Goal: Task Accomplishment & Management: Complete application form

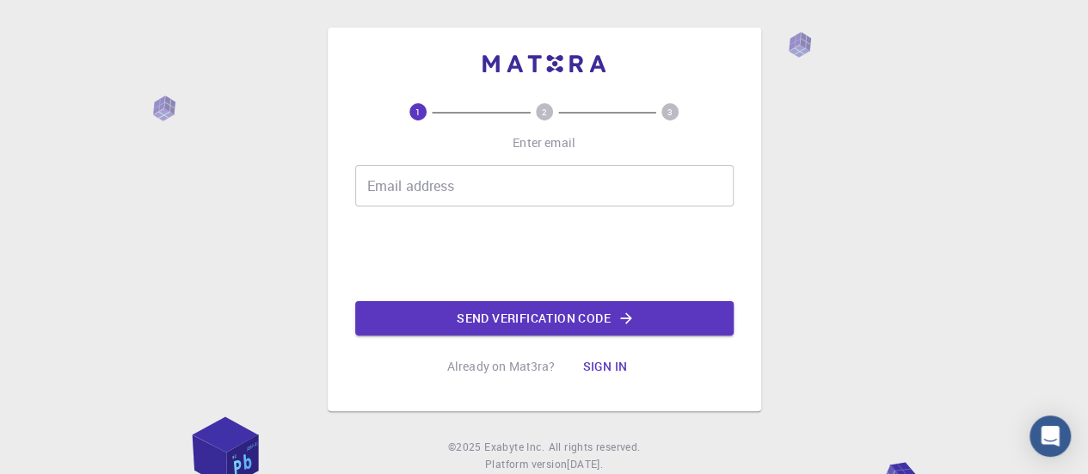
click at [499, 177] on input "Email address" at bounding box center [544, 185] width 378 height 41
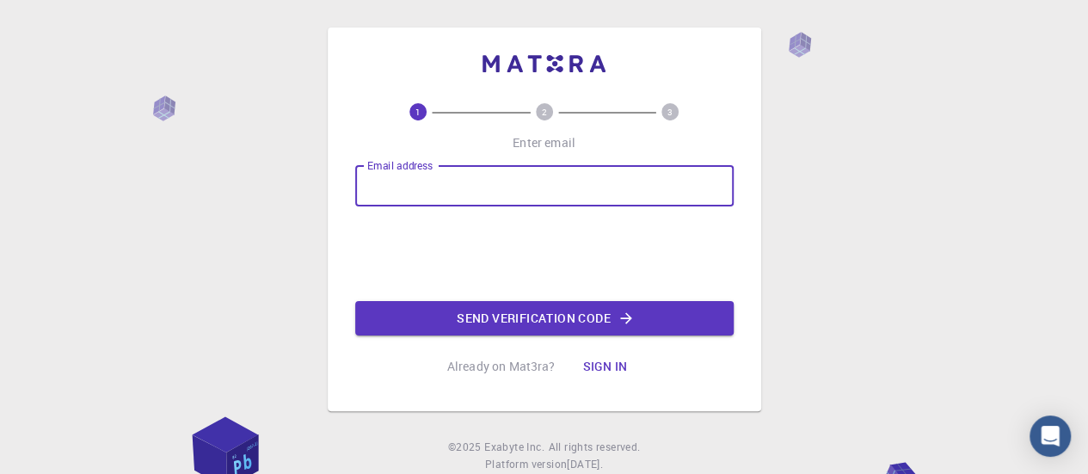
type input "[EMAIL_ADDRESS][DOMAIN_NAME]"
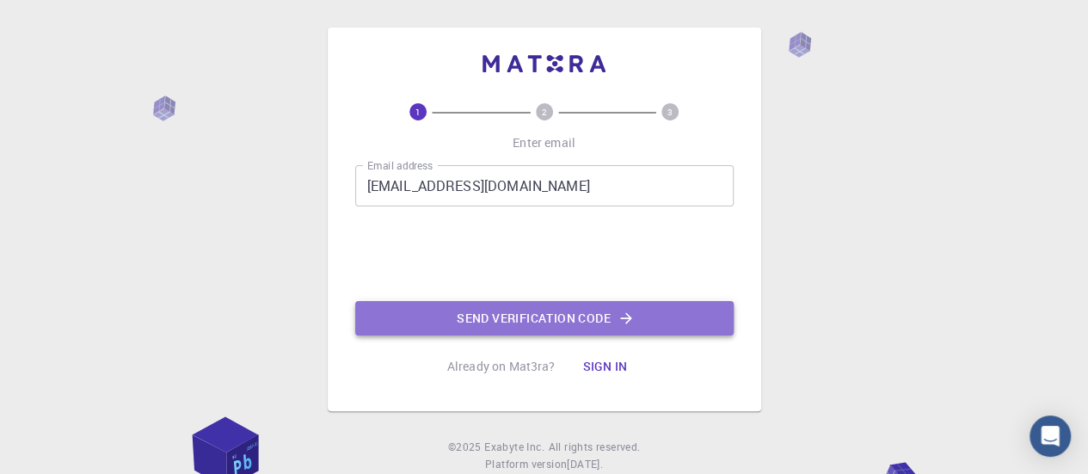
click at [547, 321] on button "Send verification code" at bounding box center [544, 318] width 378 height 34
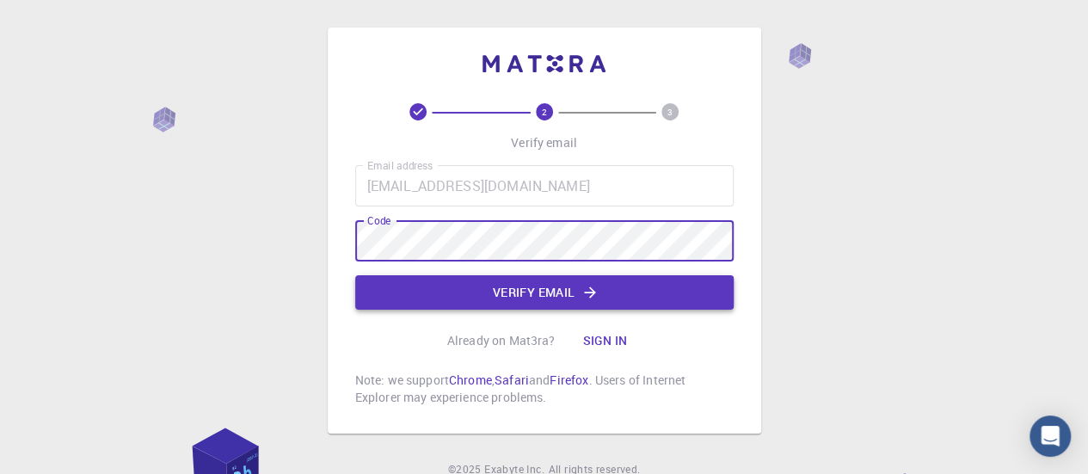
click at [456, 286] on button "Verify email" at bounding box center [544, 292] width 378 height 34
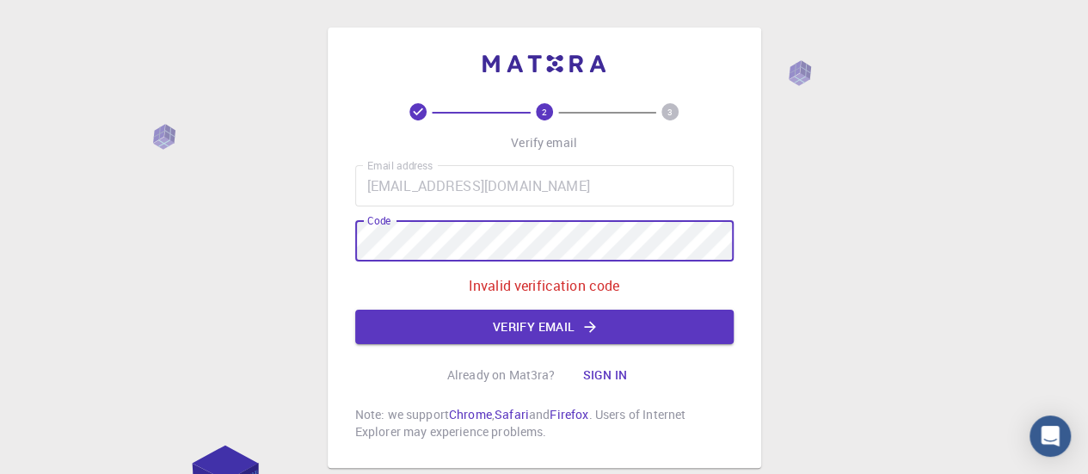
click at [351, 227] on div "2 3 Verify email Email address [EMAIL_ADDRESS][DOMAIN_NAME] Email address Code …" at bounding box center [544, 248] width 433 height 440
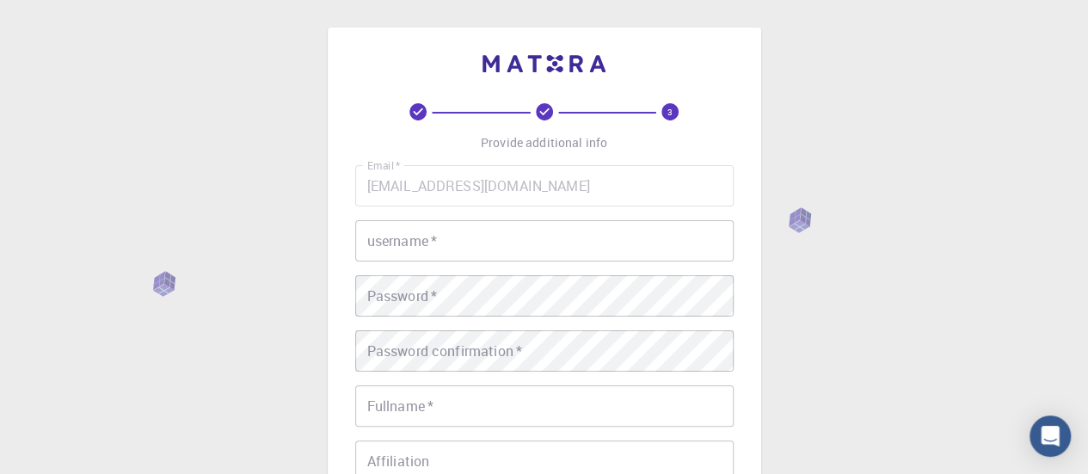
click at [461, 252] on input "username   *" at bounding box center [544, 240] width 378 height 41
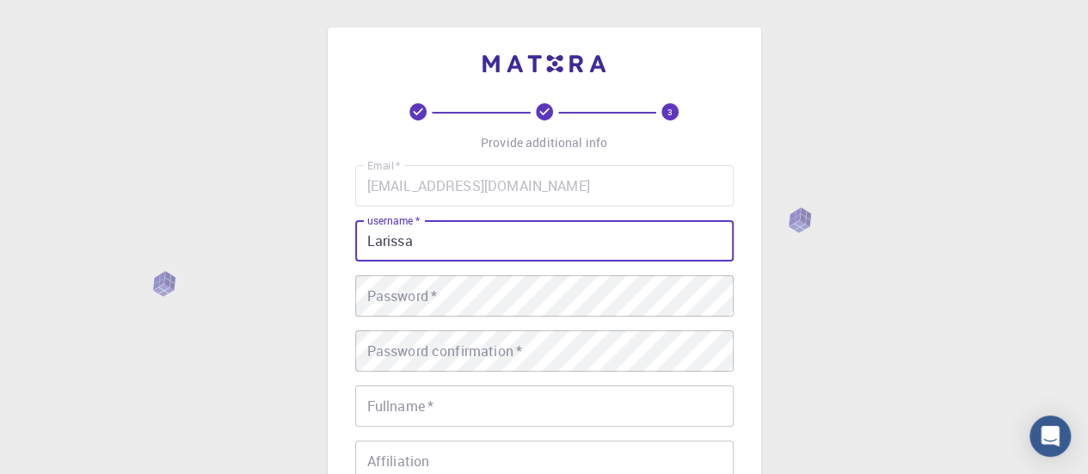
type input "Larissa"
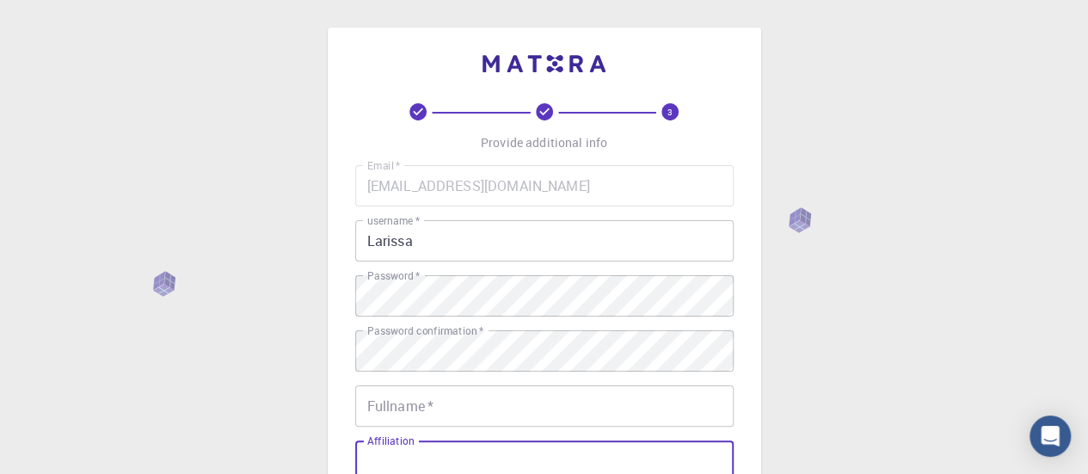
click at [500, 445] on input "Affiliation" at bounding box center [544, 460] width 378 height 41
click at [501, 427] on div "Email   * [EMAIL_ADDRESS][DOMAIN_NAME] Email   * username   * Larissa username …" at bounding box center [544, 401] width 378 height 473
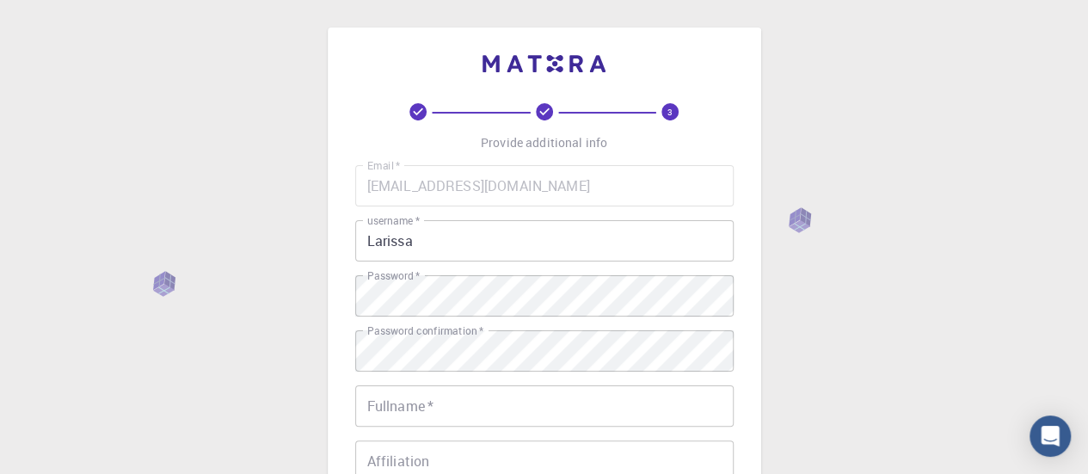
click at [503, 414] on input "Fullname   *" at bounding box center [544, 405] width 378 height 41
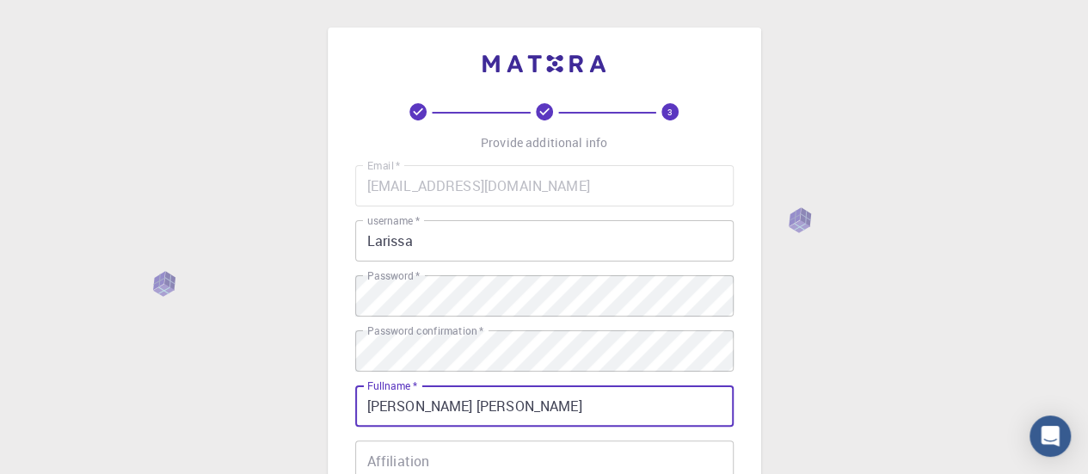
click at [490, 402] on input "[PERSON_NAME] [PERSON_NAME]" at bounding box center [544, 405] width 378 height 41
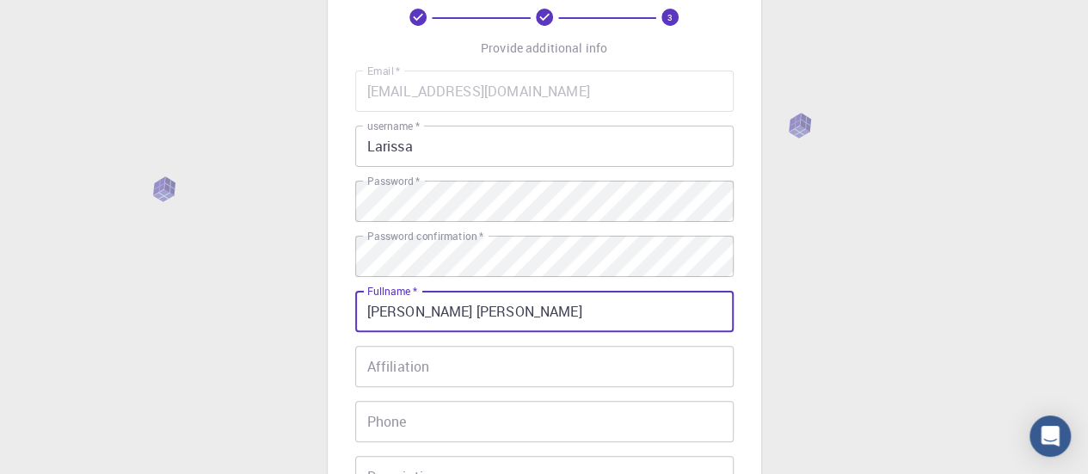
scroll to position [172, 0]
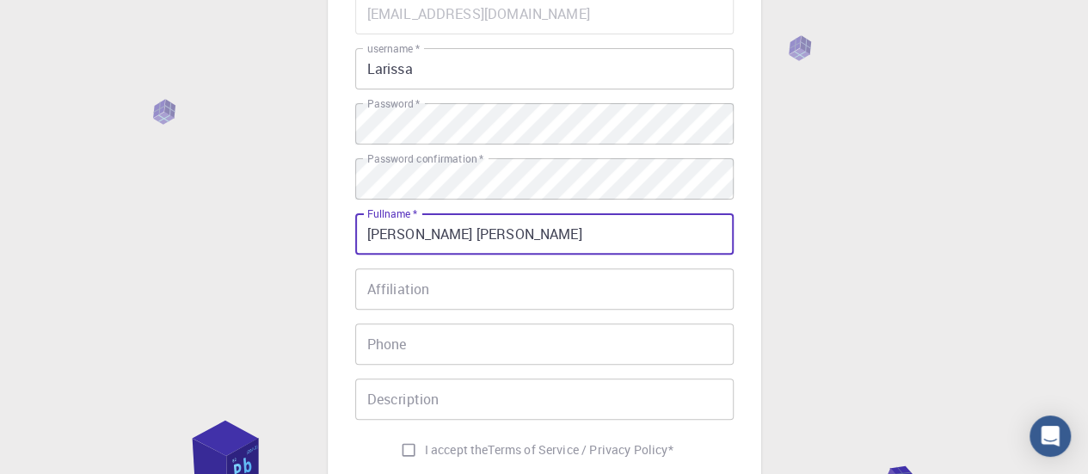
type input "[PERSON_NAME] [PERSON_NAME]"
click at [447, 288] on input "Affiliation" at bounding box center [544, 288] width 378 height 41
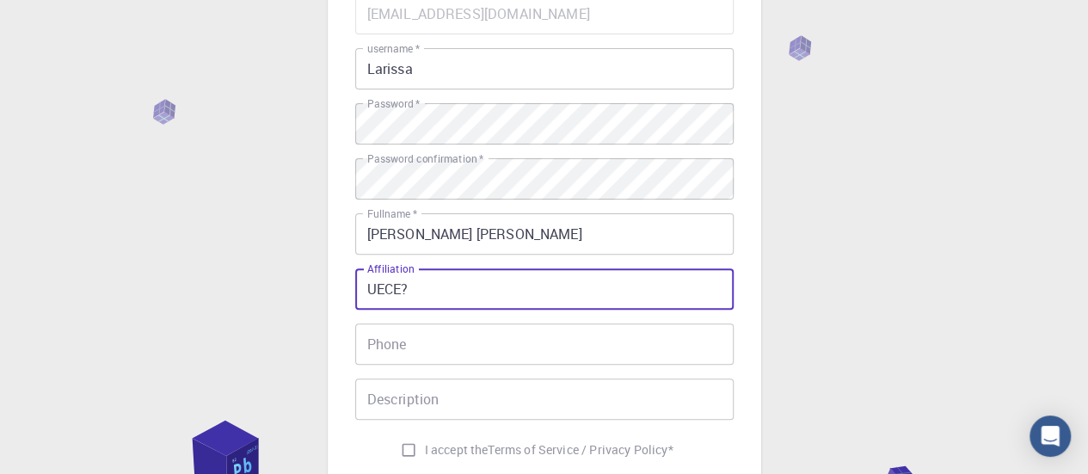
type input "UECE?"
click at [446, 341] on input "Phone" at bounding box center [544, 343] width 378 height 41
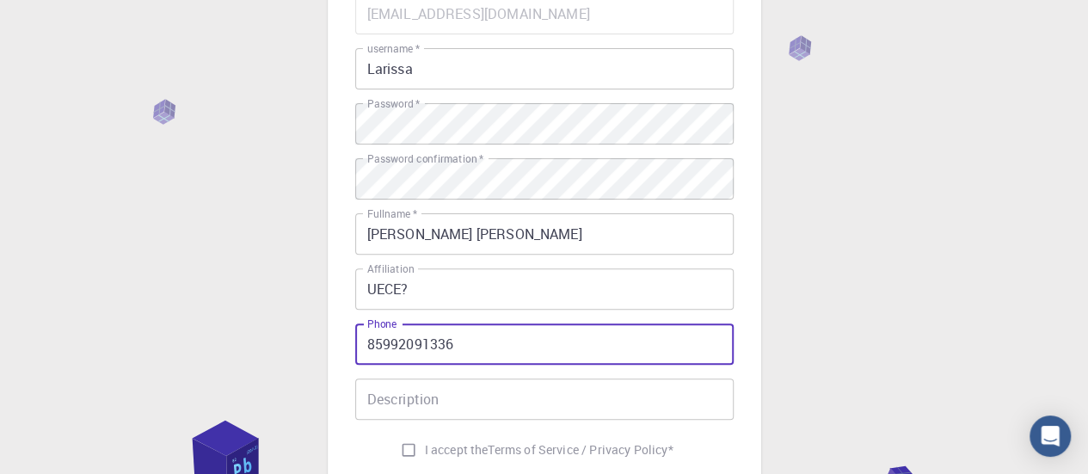
type input "85992091336"
click at [450, 405] on input "Description" at bounding box center [544, 398] width 378 height 41
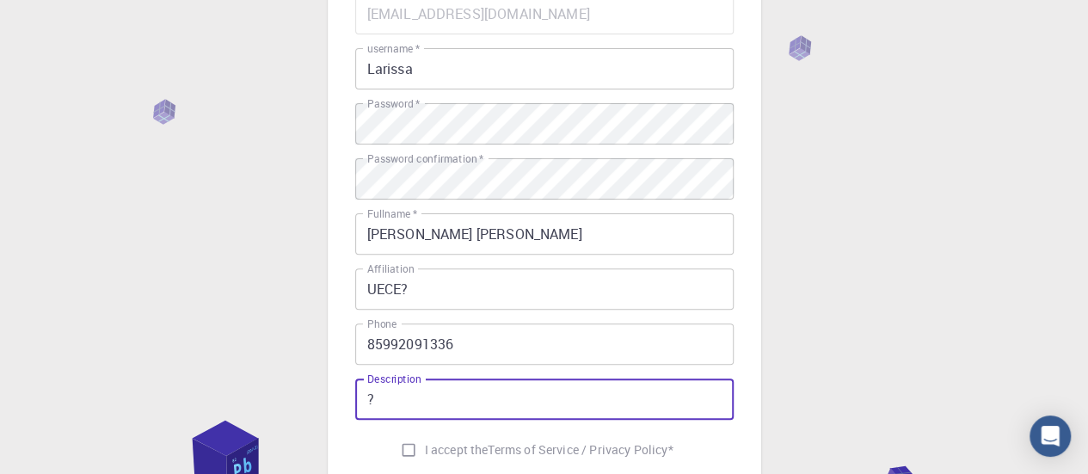
type input "?"
click at [407, 438] on input "I accept the Terms of Service / Privacy Policy *" at bounding box center [408, 449] width 33 height 33
checkbox input "true"
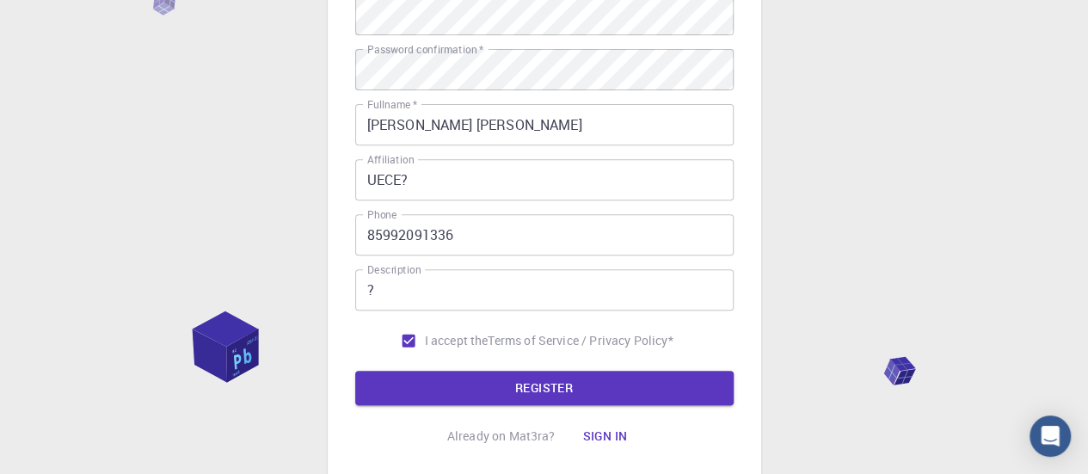
scroll to position [344, 0]
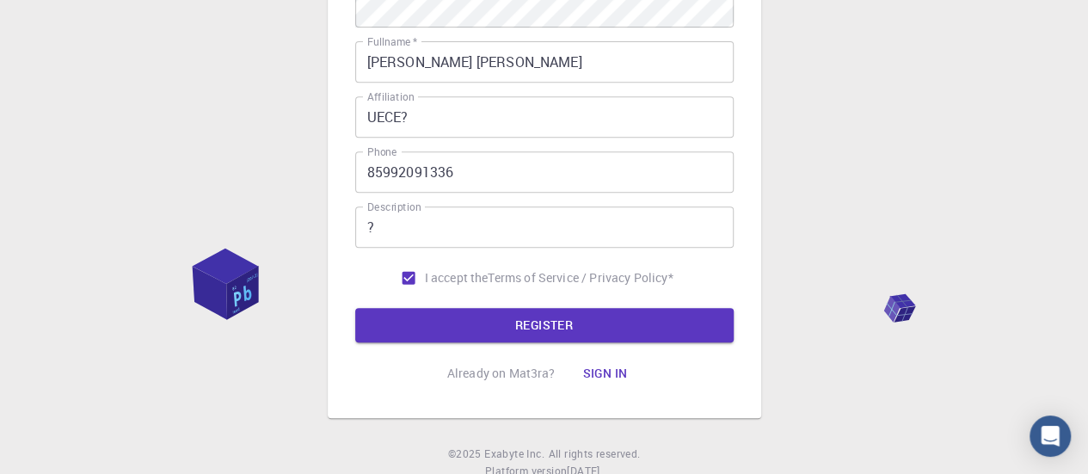
click at [506, 304] on form "Email   * [EMAIL_ADDRESS][DOMAIN_NAME] Email   * username   * Larissa username …" at bounding box center [544, 81] width 378 height 521
click at [506, 322] on button "REGISTER" at bounding box center [544, 325] width 378 height 34
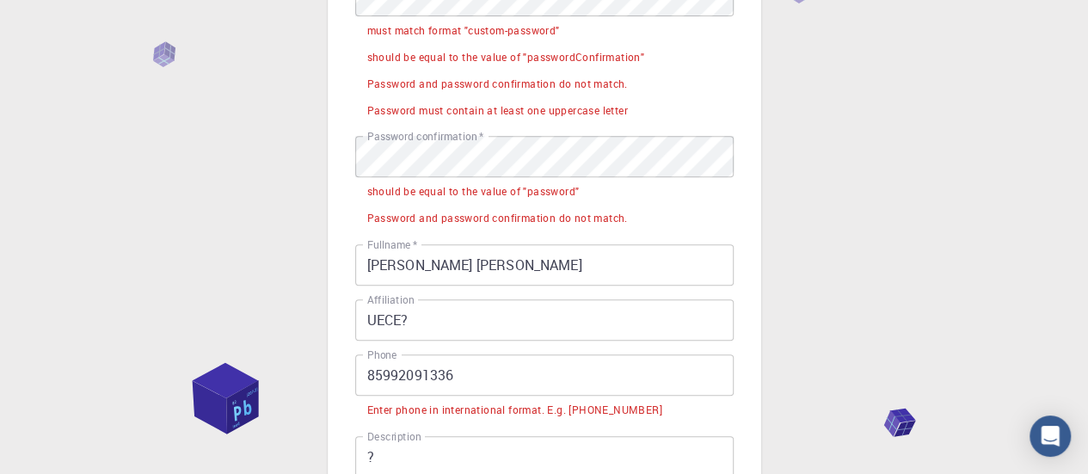
scroll to position [494, 0]
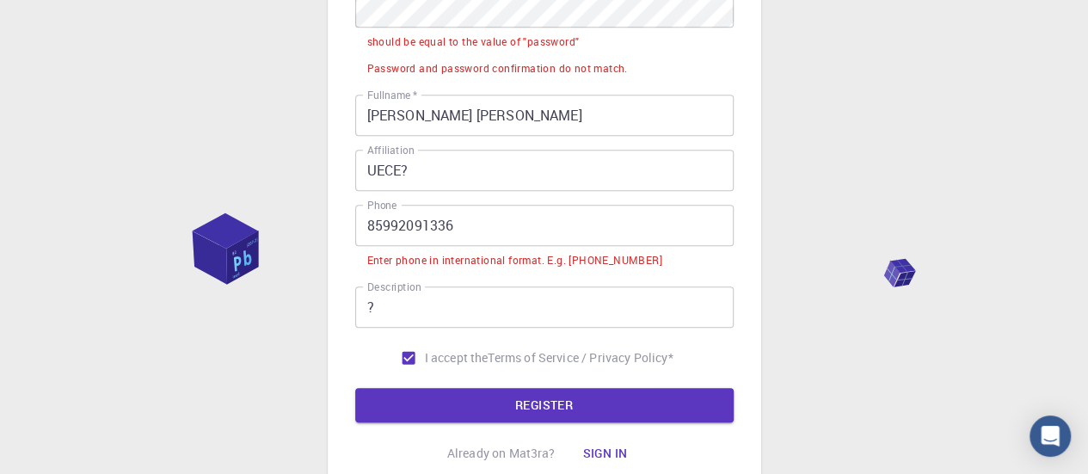
click at [366, 230] on input "85992091336" at bounding box center [544, 225] width 378 height 41
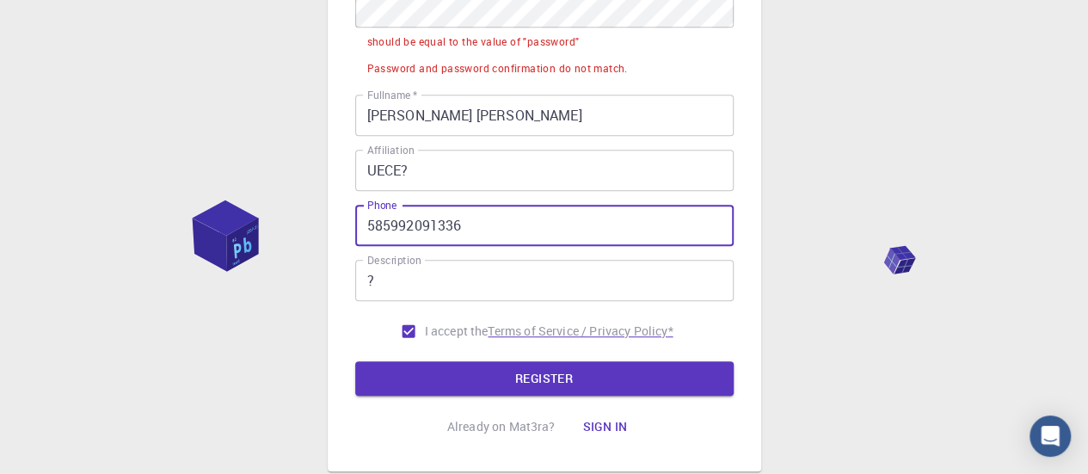
type input "5585992091336"
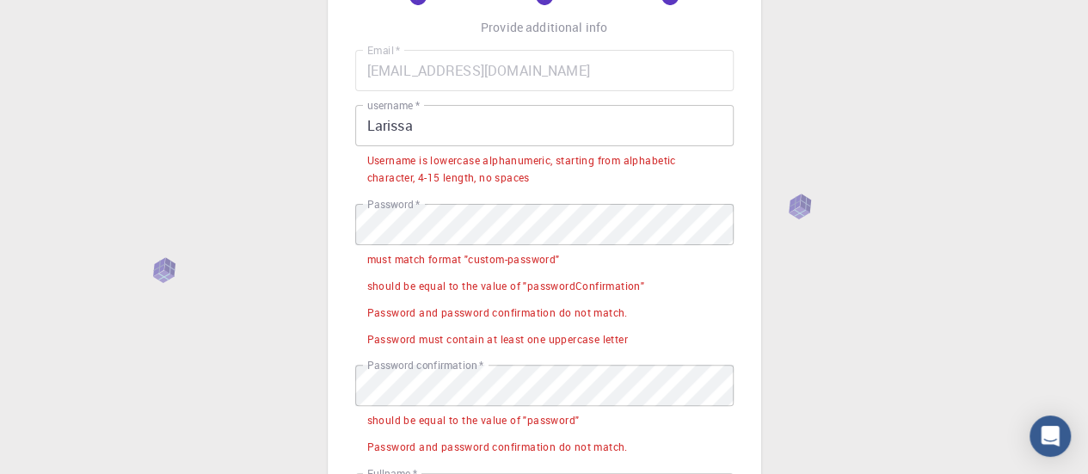
scroll to position [64, 0]
